Goal: Task Accomplishment & Management: Use online tool/utility

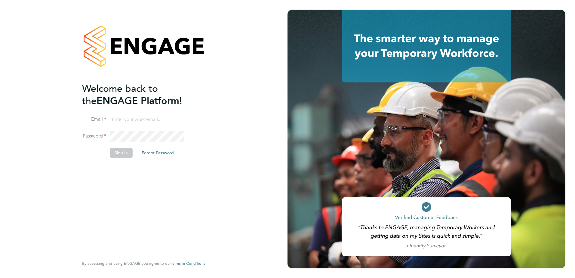
type input "[PERSON_NAME][EMAIL_ADDRESS][PERSON_NAME][DOMAIN_NAME]"
click at [119, 158] on li "Sign In Forgot Password" at bounding box center [140, 156] width 117 height 16
click at [121, 155] on button "Sign In" at bounding box center [121, 153] width 23 height 10
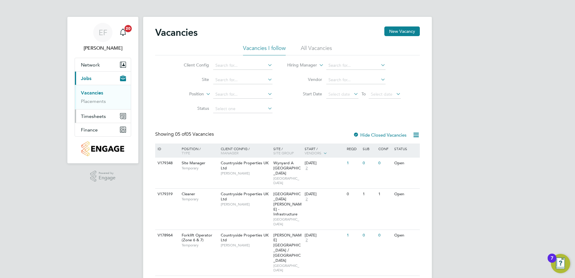
click at [97, 117] on span "Timesheets" at bounding box center [93, 116] width 25 height 6
click at [95, 107] on link "Timesheets" at bounding box center [93, 107] width 25 height 6
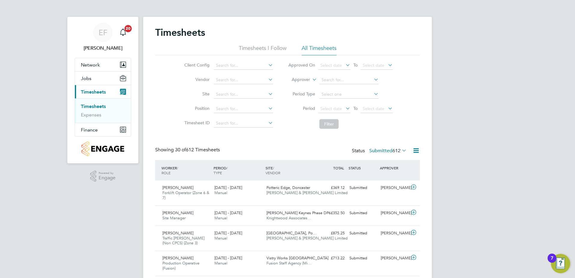
click at [259, 46] on li "Timesheets I Follow" at bounding box center [263, 50] width 48 height 11
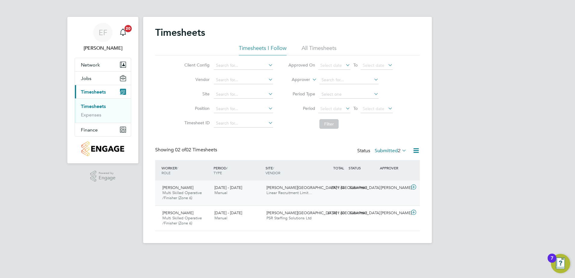
click at [413, 188] on icon at bounding box center [414, 187] width 8 height 5
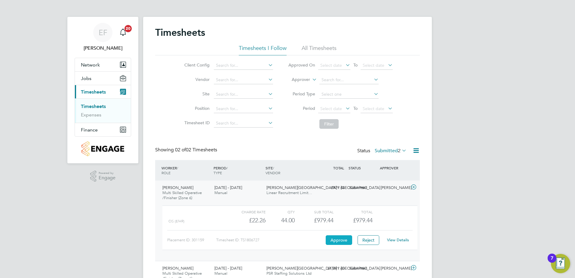
click at [345, 239] on button "Approve" at bounding box center [339, 240] width 26 height 10
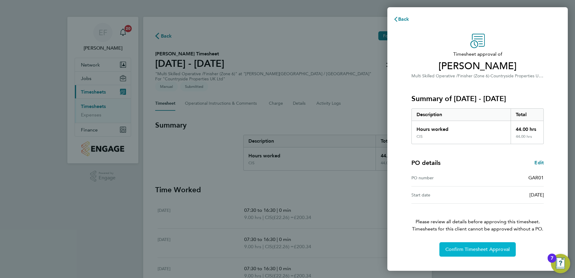
click at [463, 247] on span "Confirm Timesheet Approval" at bounding box center [478, 249] width 64 height 6
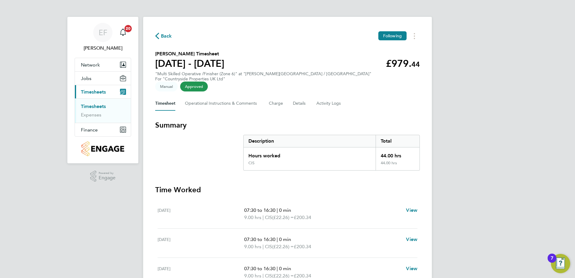
click at [100, 108] on link "Timesheets" at bounding box center [93, 107] width 25 height 6
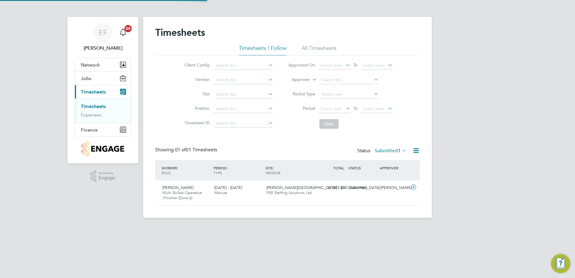
scroll to position [15, 52]
